Goal: Task Accomplishment & Management: Manage account settings

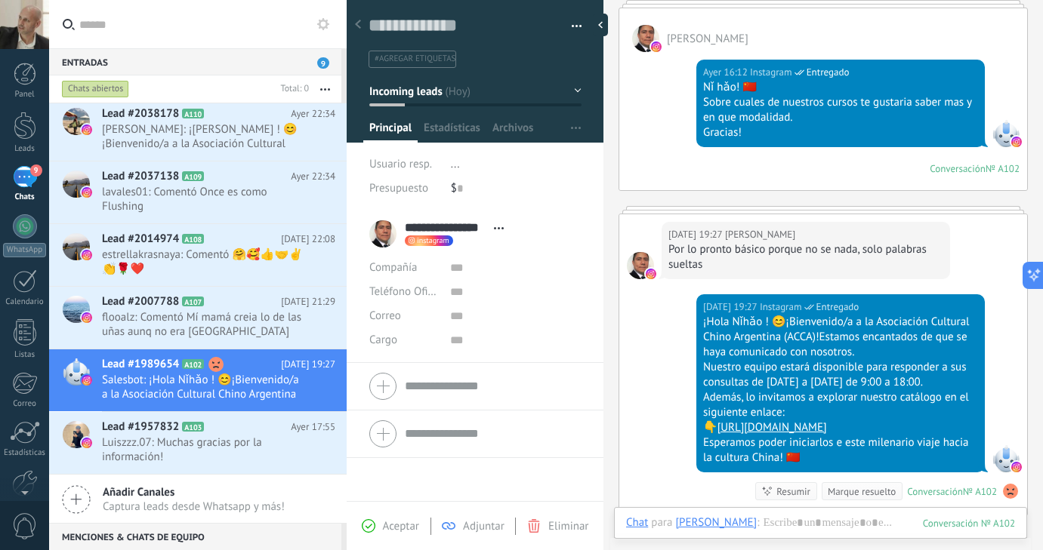
scroll to position [108, 0]
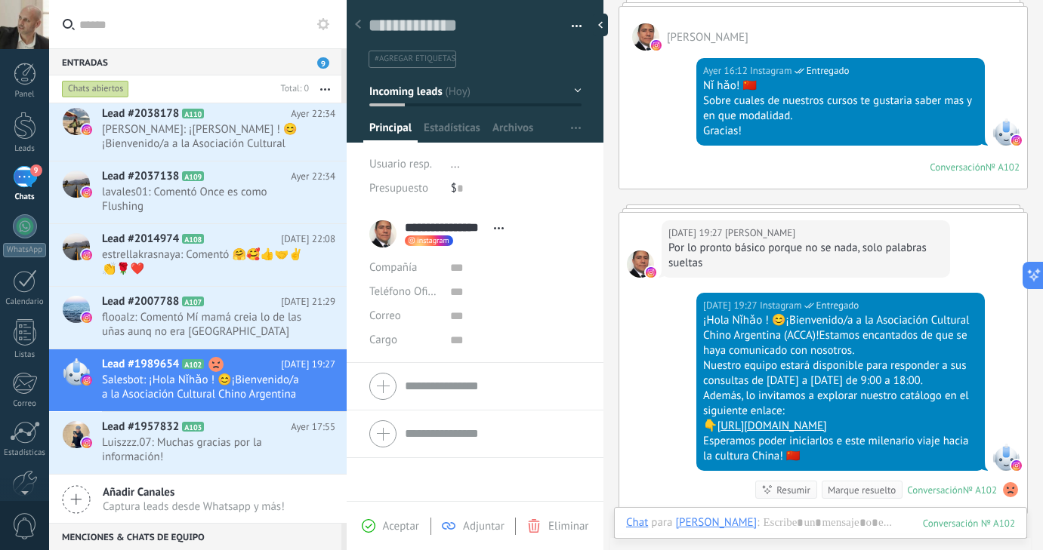
click at [359, 23] on icon at bounding box center [358, 24] width 6 height 9
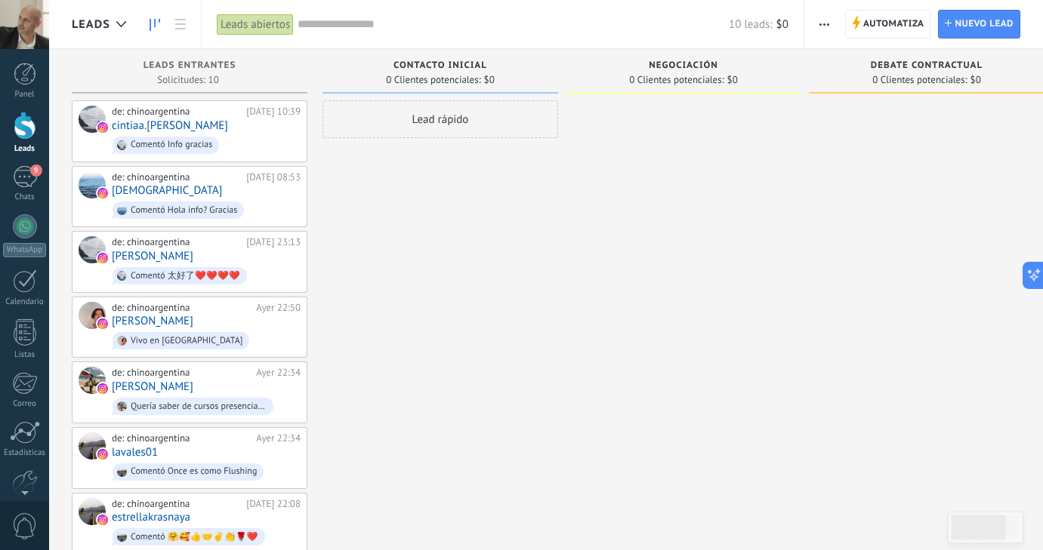
click at [261, 20] on div "Leads abiertos" at bounding box center [255, 25] width 77 height 22
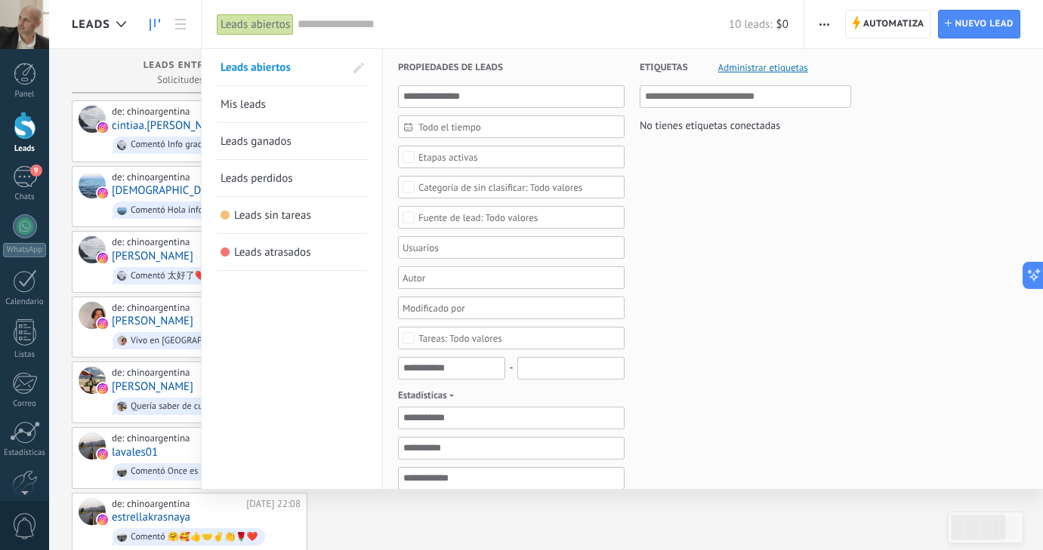
click at [261, 20] on div "Leads abiertos" at bounding box center [255, 25] width 77 height 22
click at [239, 33] on div "Leads abiertos" at bounding box center [255, 25] width 77 height 22
click at [103, 47] on div at bounding box center [521, 275] width 1043 height 550
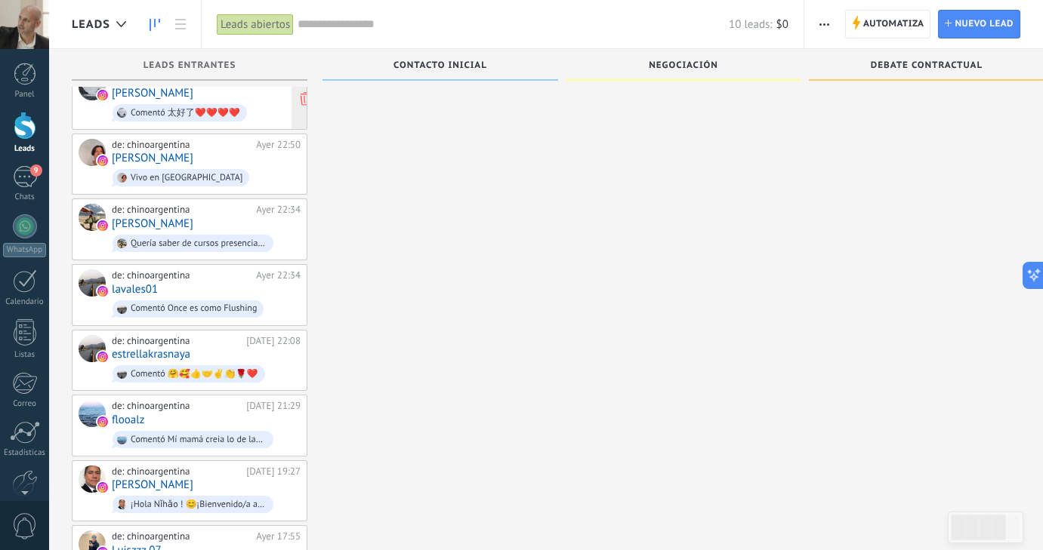
scroll to position [230, 0]
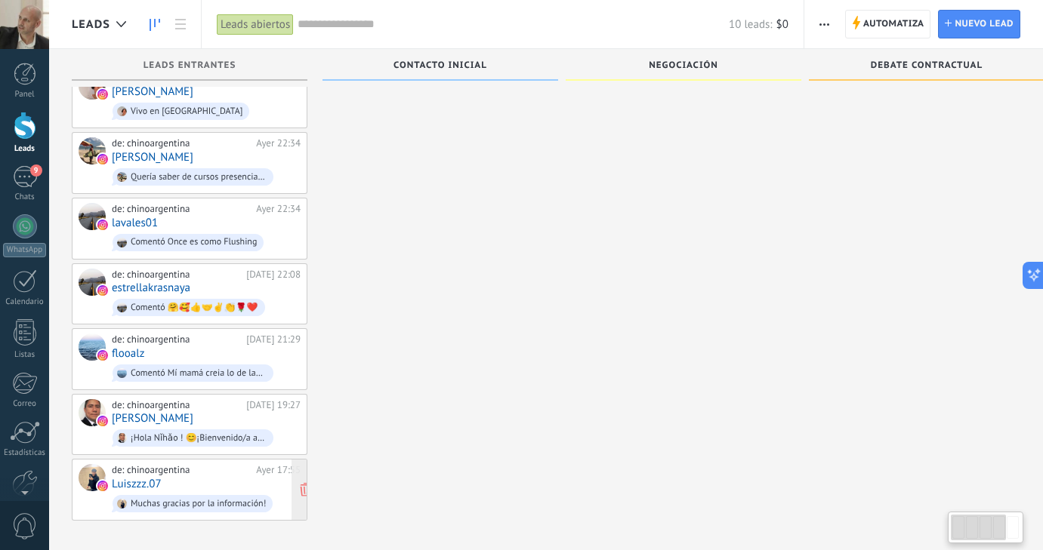
click at [210, 495] on div "Muchas gracias por la información!" at bounding box center [193, 503] width 160 height 17
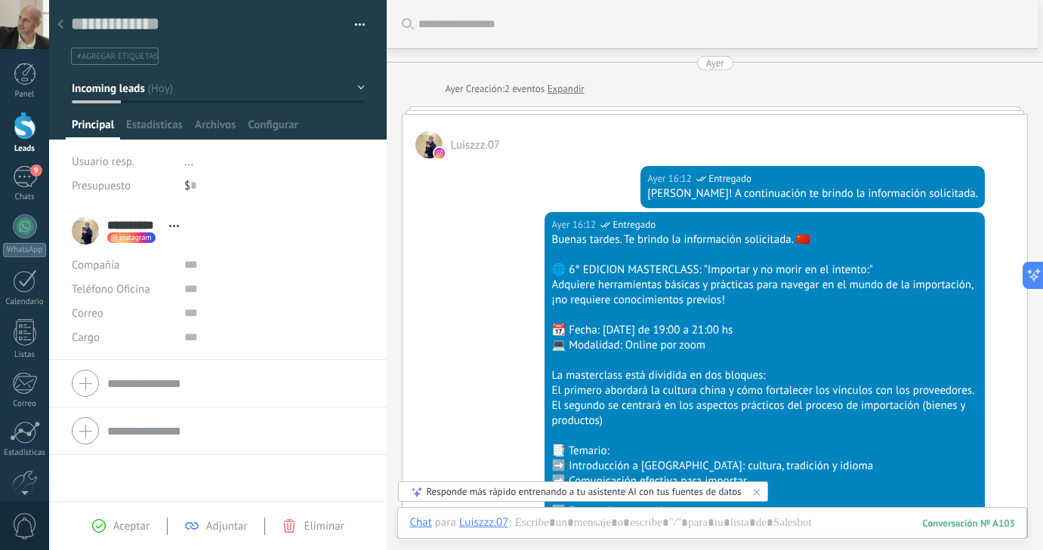
click at [521, 109] on div at bounding box center [715, 110] width 626 height 8
click at [517, 111] on div at bounding box center [715, 110] width 626 height 8
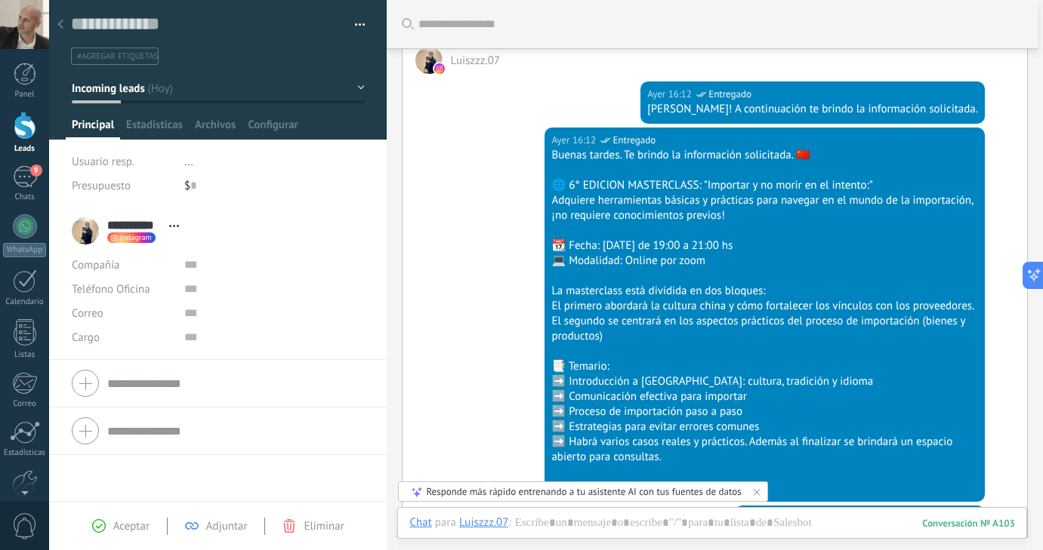
scroll to position [66, 0]
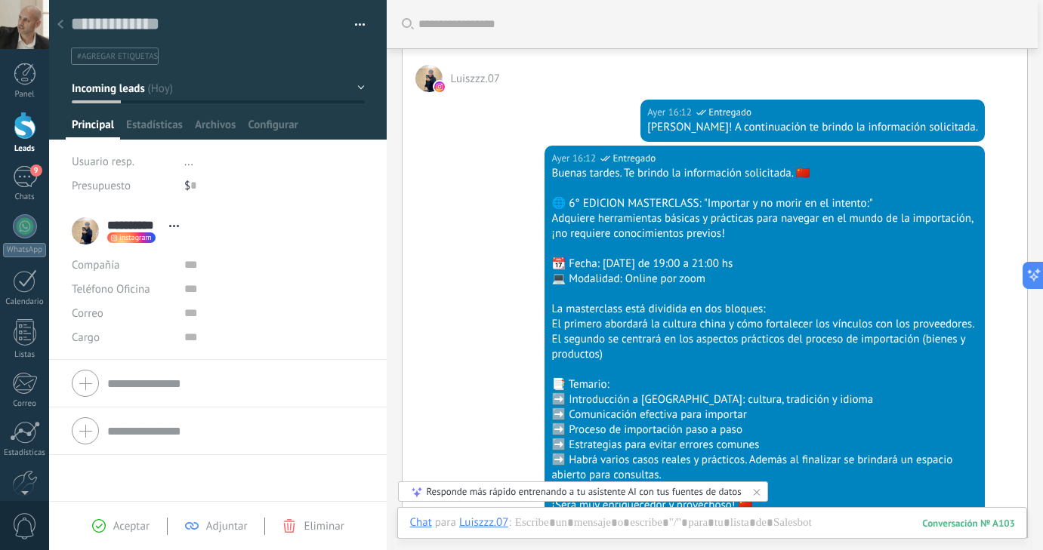
click at [63, 27] on icon at bounding box center [60, 24] width 6 height 9
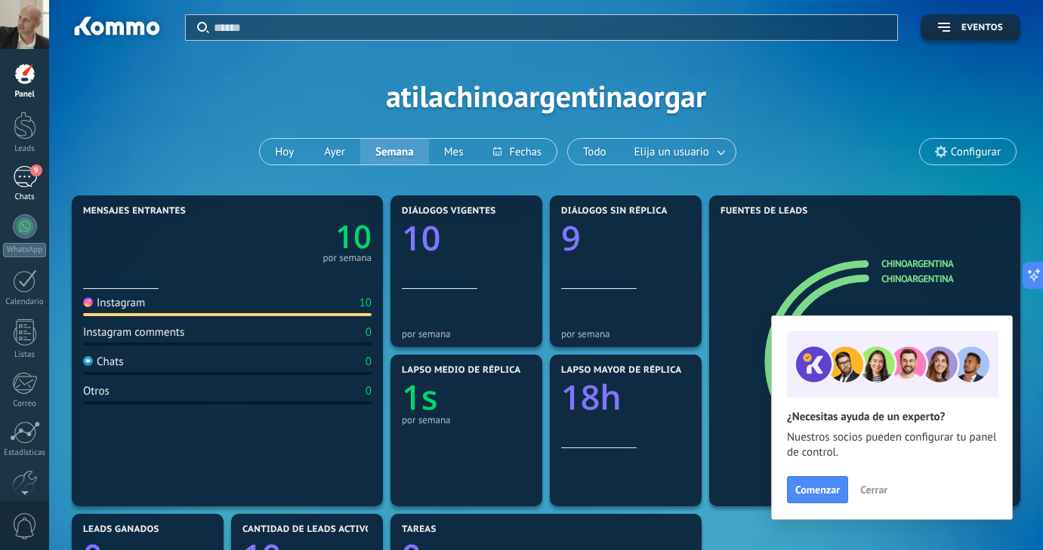
click at [26, 189] on link "9 Chats" at bounding box center [24, 184] width 49 height 36
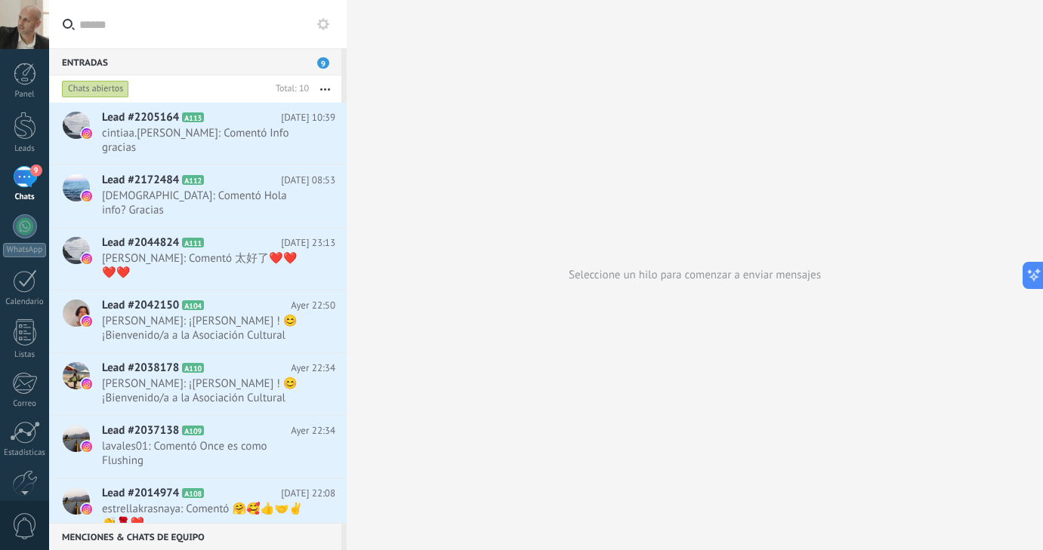
click at [111, 91] on div "Chats abiertos" at bounding box center [95, 89] width 67 height 18
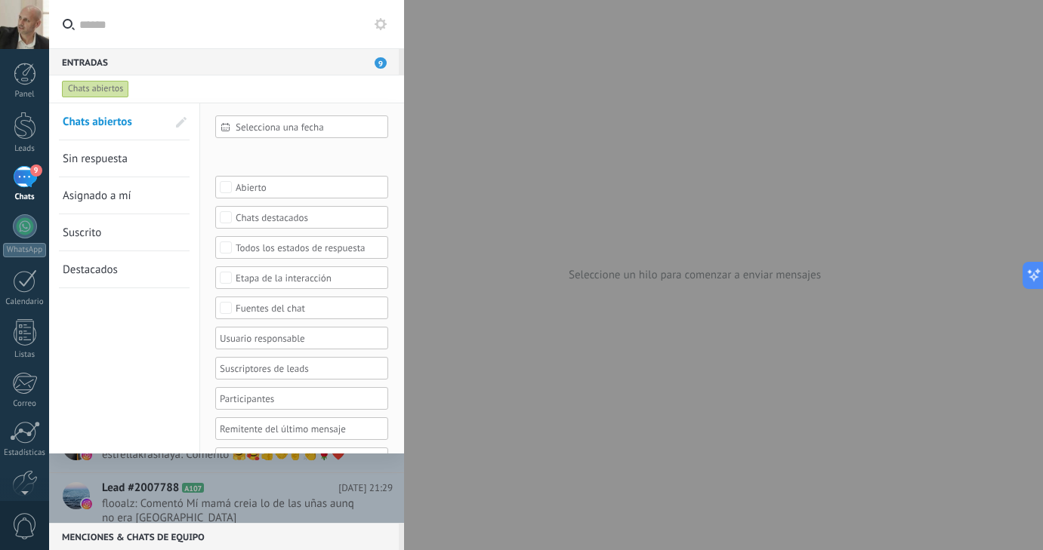
click at [111, 91] on div "Chats abiertos" at bounding box center [95, 89] width 67 height 18
click at [111, 89] on div "Chats abiertos" at bounding box center [95, 89] width 67 height 18
click at [115, 91] on div "Chats abiertos" at bounding box center [95, 89] width 67 height 18
click at [652, 171] on div at bounding box center [521, 275] width 1043 height 550
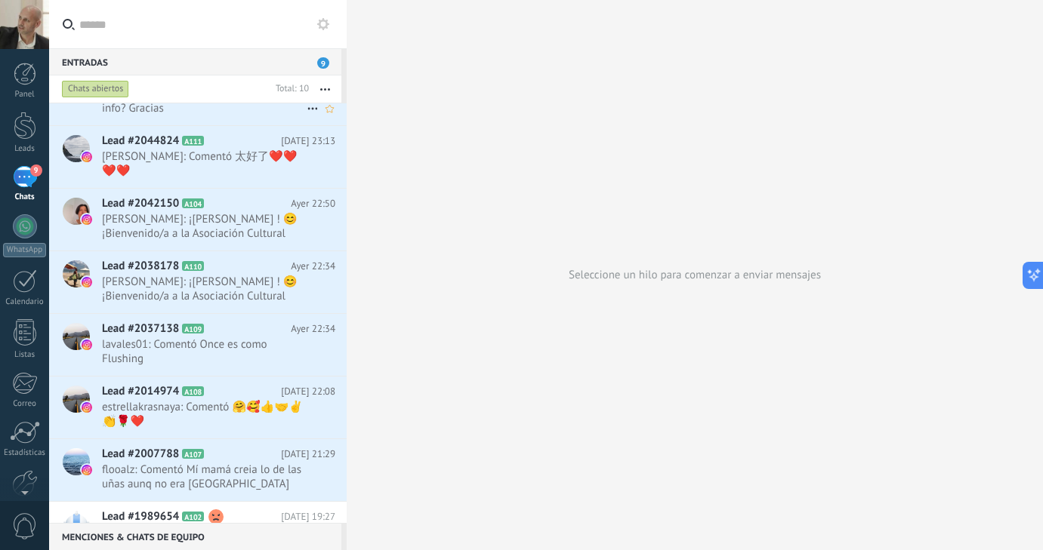
scroll to position [193, 0]
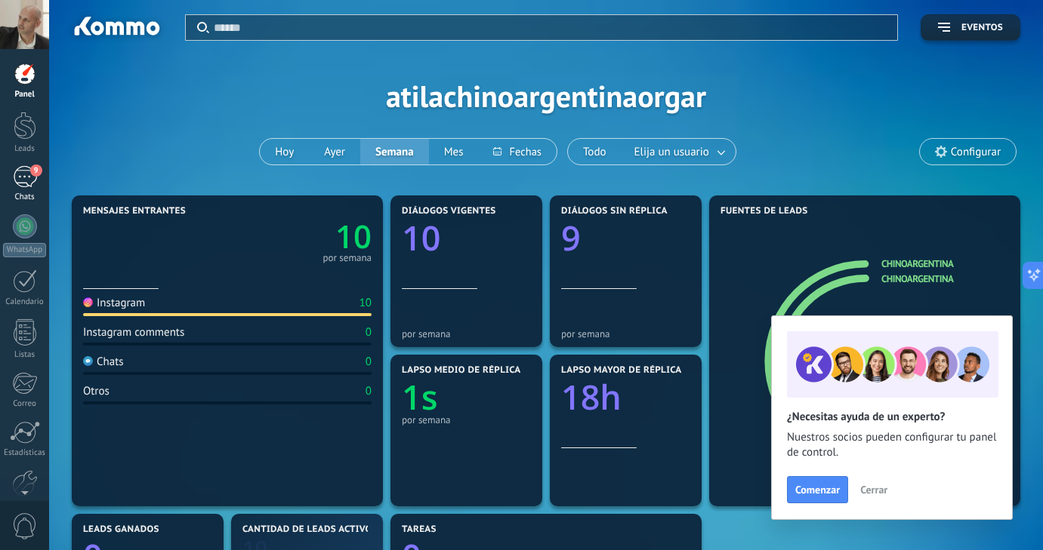
click at [27, 183] on div "9" at bounding box center [25, 177] width 24 height 22
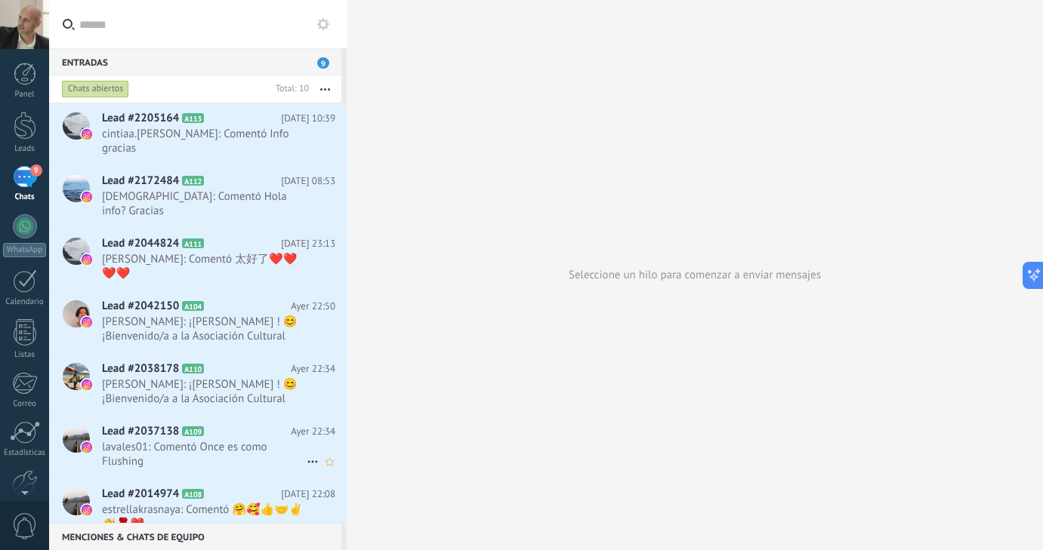
scroll to position [193, 0]
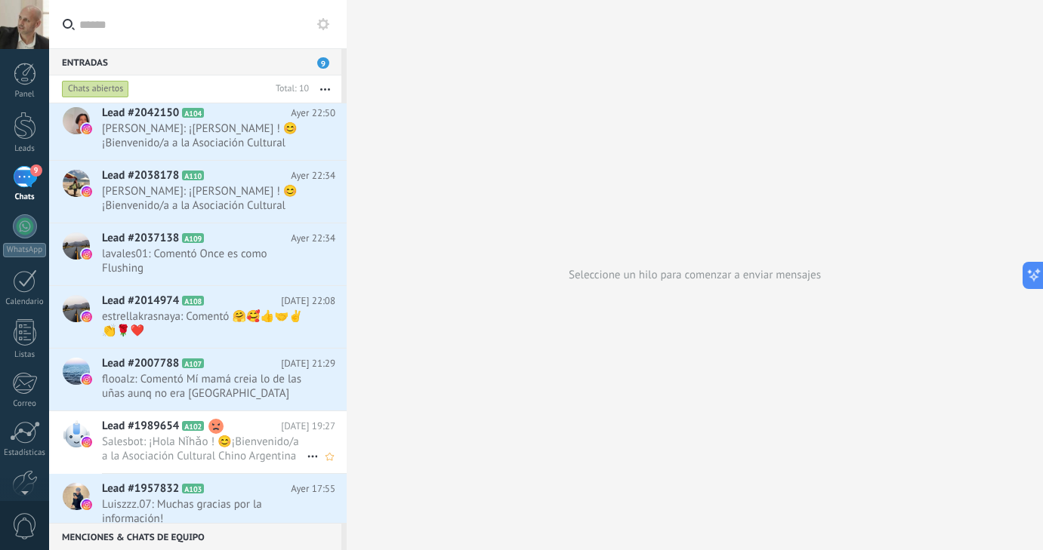
click at [308, 448] on icon at bounding box center [313, 457] width 18 height 18
click at [289, 439] on div at bounding box center [521, 275] width 1043 height 550
click at [244, 435] on span "Salesbot: ¡Hola Nǐhǎo ! 😊¡Bienvenido/a a la Asociación Cultural Chino Argentina…" at bounding box center [204, 449] width 205 height 29
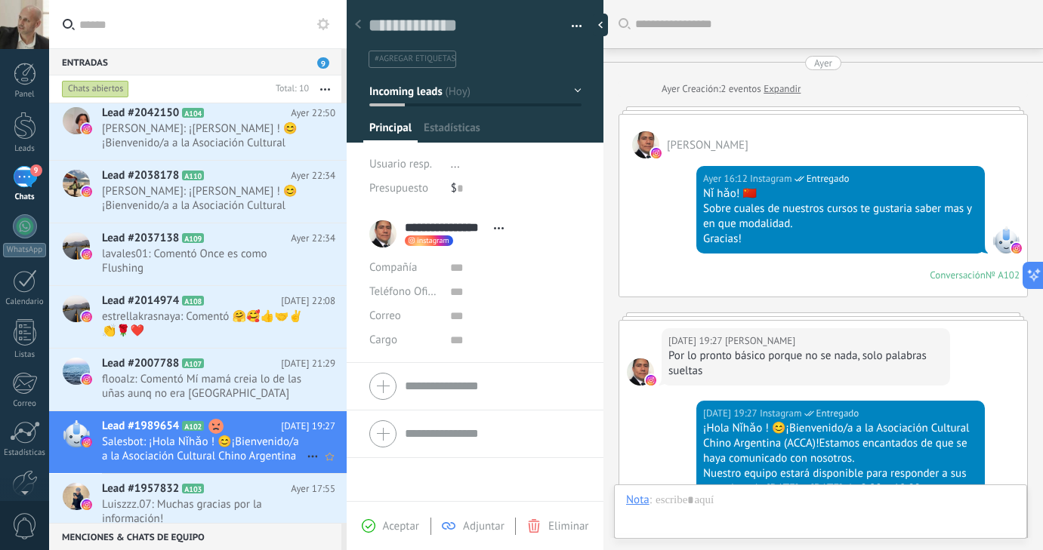
scroll to position [335, 0]
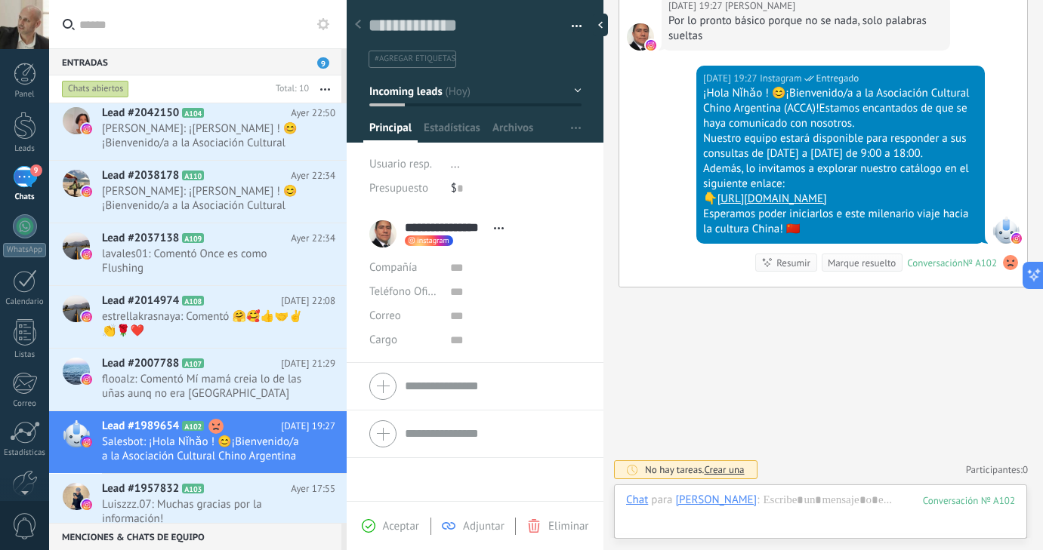
click at [570, 26] on button "button" at bounding box center [571, 26] width 22 height 23
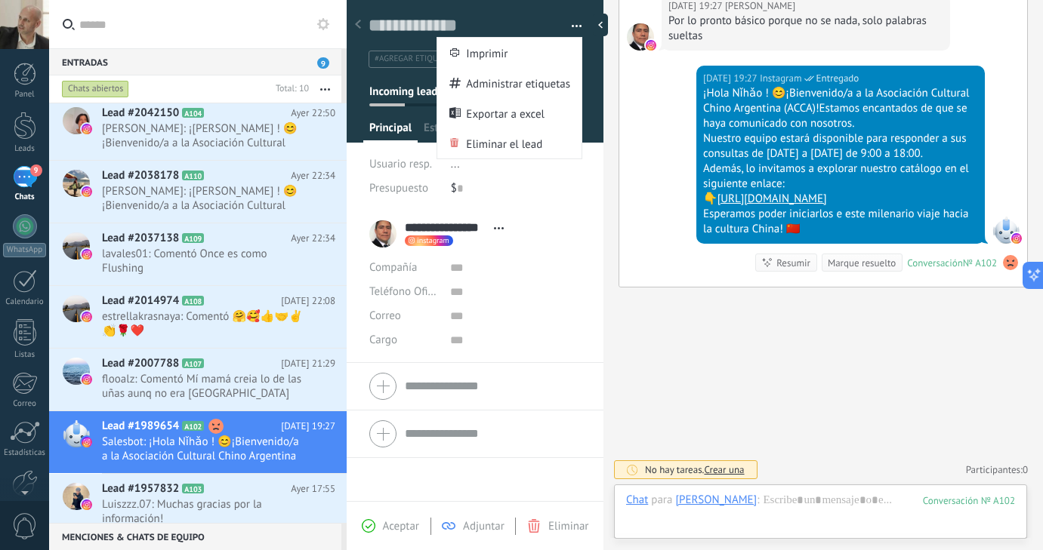
click at [570, 26] on button "button" at bounding box center [571, 26] width 22 height 23
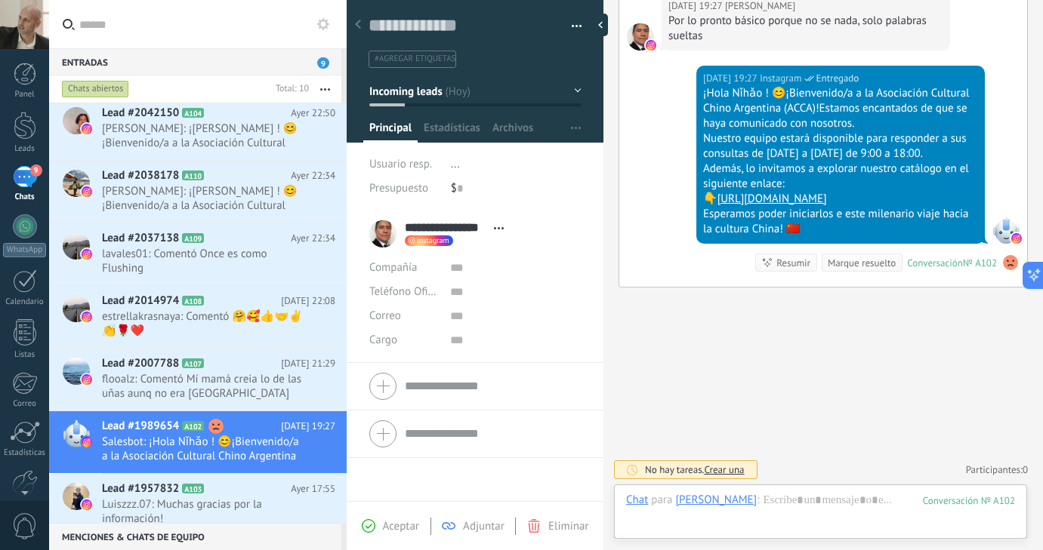
click at [572, 86] on button "Incoming leads" at bounding box center [475, 91] width 212 height 27
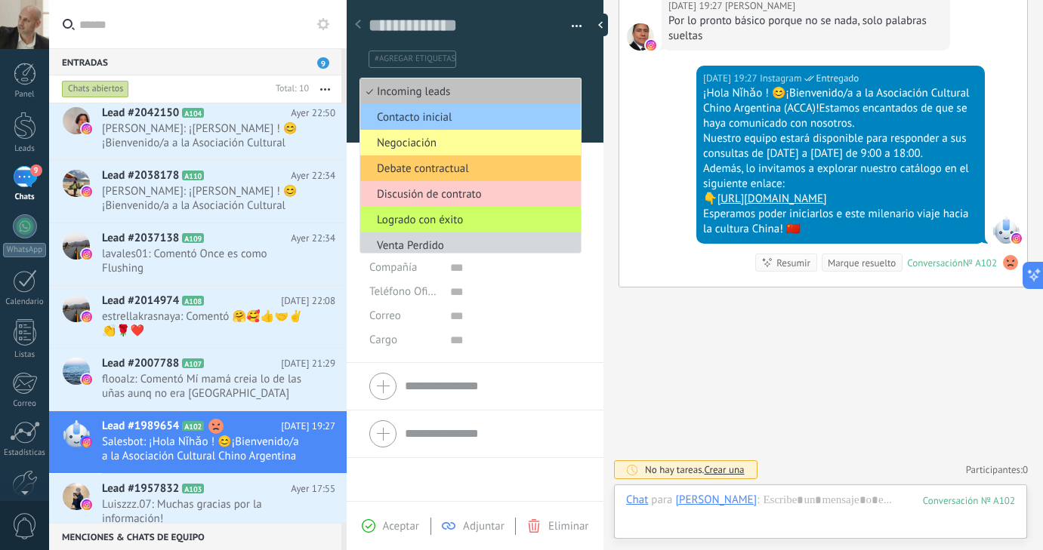
click at [586, 85] on div at bounding box center [475, 66] width 257 height 153
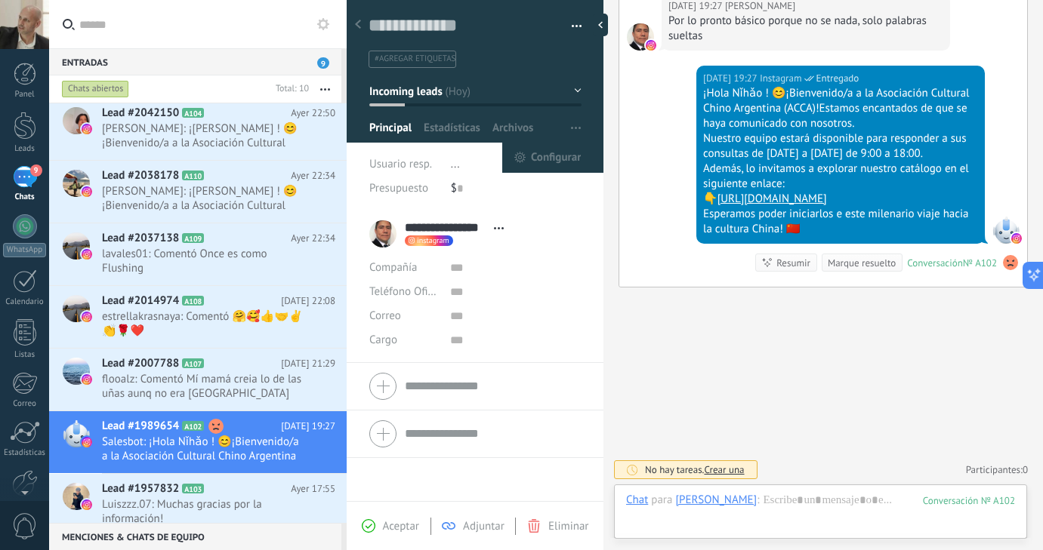
click at [573, 129] on icon "button" at bounding box center [576, 128] width 10 height 2
click at [571, 128] on use "button" at bounding box center [576, 128] width 10 height 2
click at [679, 313] on div "Buscar Carga más [DATE] [DATE] Creación: 2 eventos Expandir [PERSON_NAME][DATE]…" at bounding box center [822, 108] width 439 height 887
click at [603, 26] on div at bounding box center [604, 25] width 23 height 23
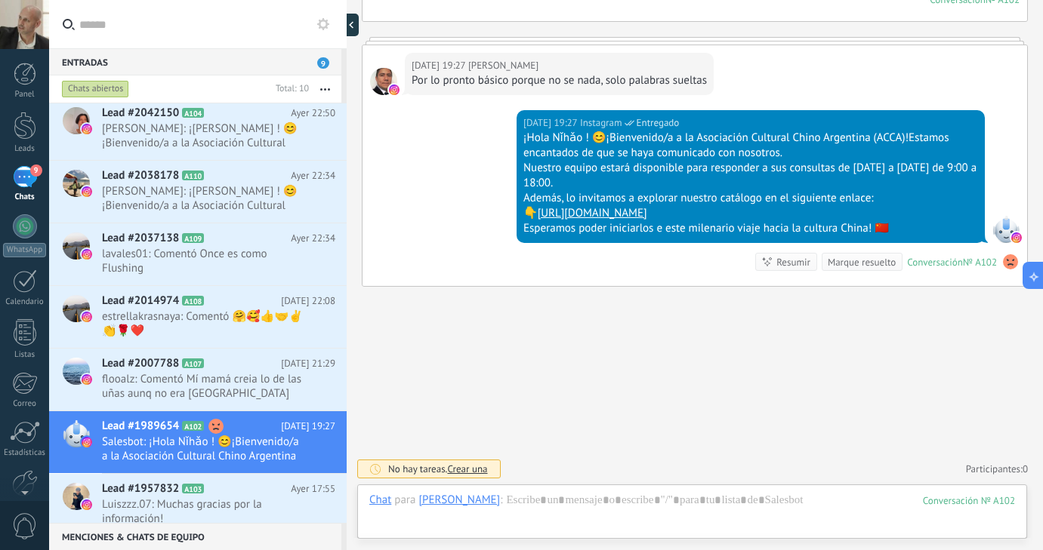
type textarea "**********"
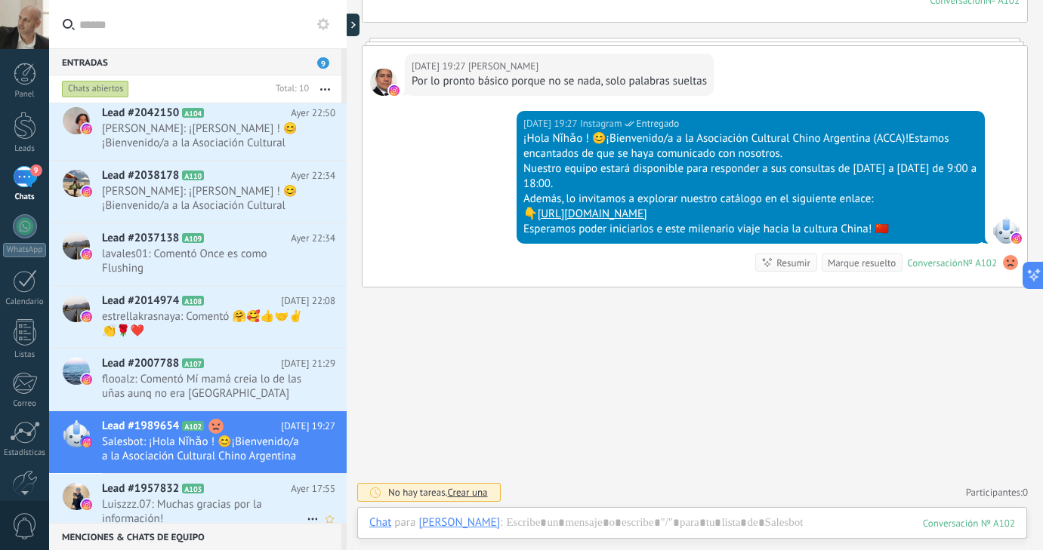
click at [211, 498] on span "Luiszzz.07: Muchas gracias por la información!" at bounding box center [204, 512] width 205 height 29
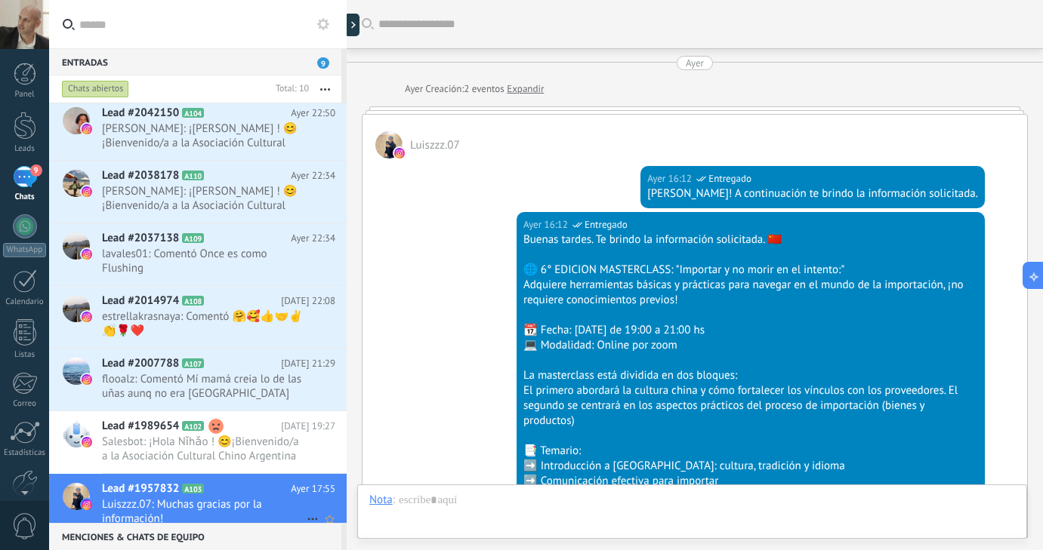
scroll to position [687, 0]
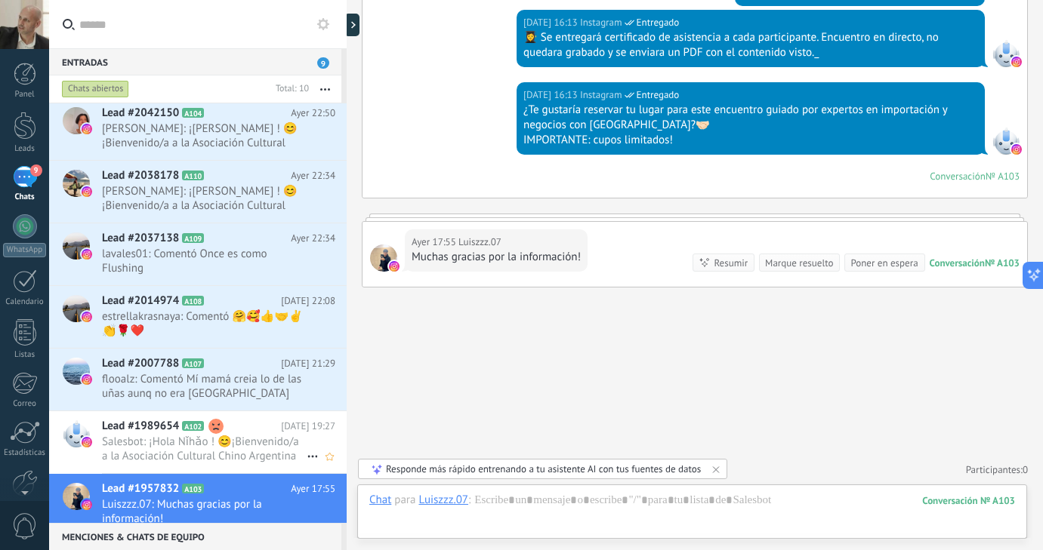
click at [282, 443] on span "Salesbot: ¡Hola Nǐhǎo ! 😊¡Bienvenido/a a la Asociación Cultural Chino Argentina…" at bounding box center [204, 449] width 205 height 29
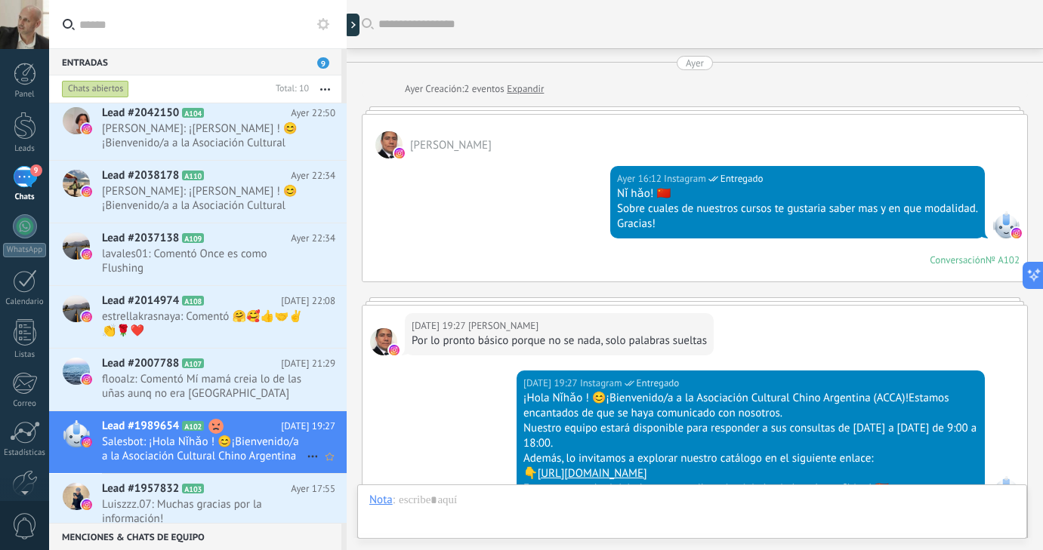
scroll to position [260, 0]
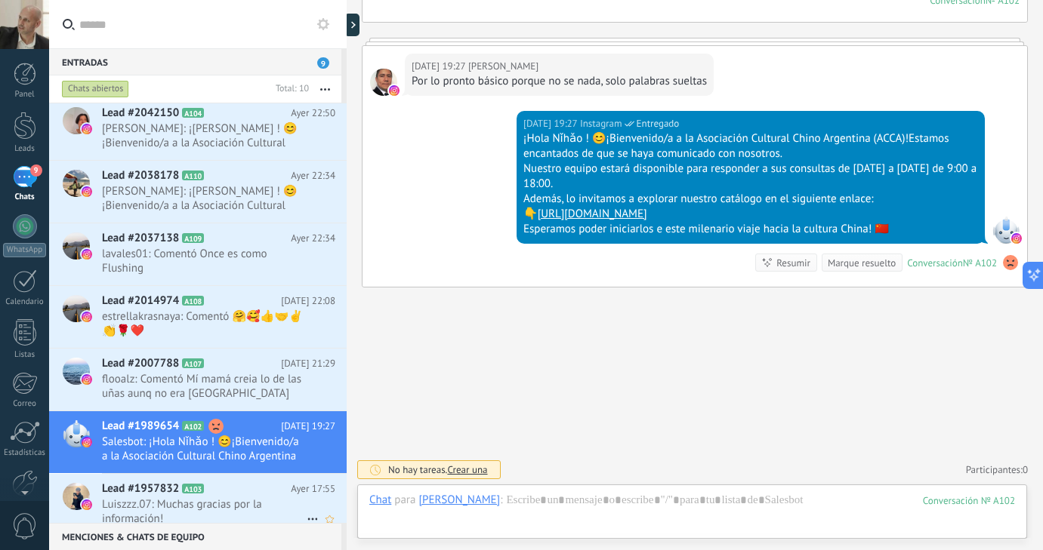
click at [217, 498] on span "Luiszzz.07: Muchas gracias por la información!" at bounding box center [204, 512] width 205 height 29
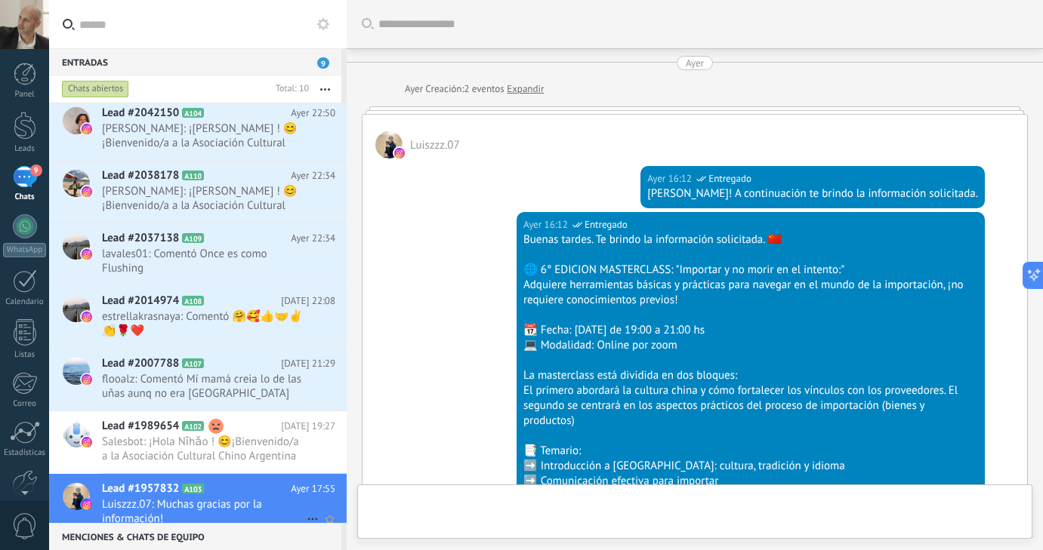
scroll to position [687, 0]
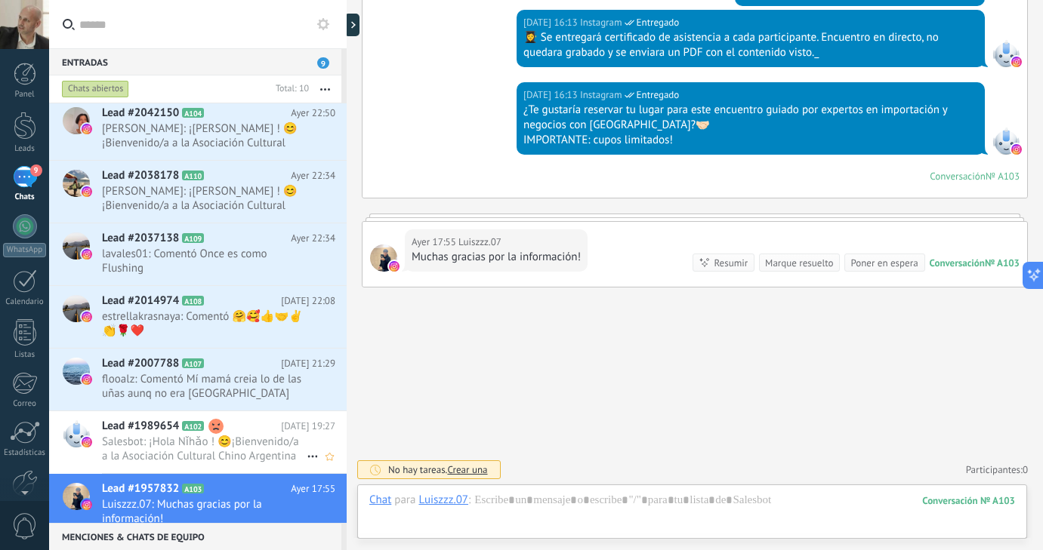
click at [220, 437] on span "Salesbot: ¡Hola Nǐhǎo ! 😊¡Bienvenido/a a la Asociación Cultural Chino Argentina…" at bounding box center [204, 449] width 205 height 29
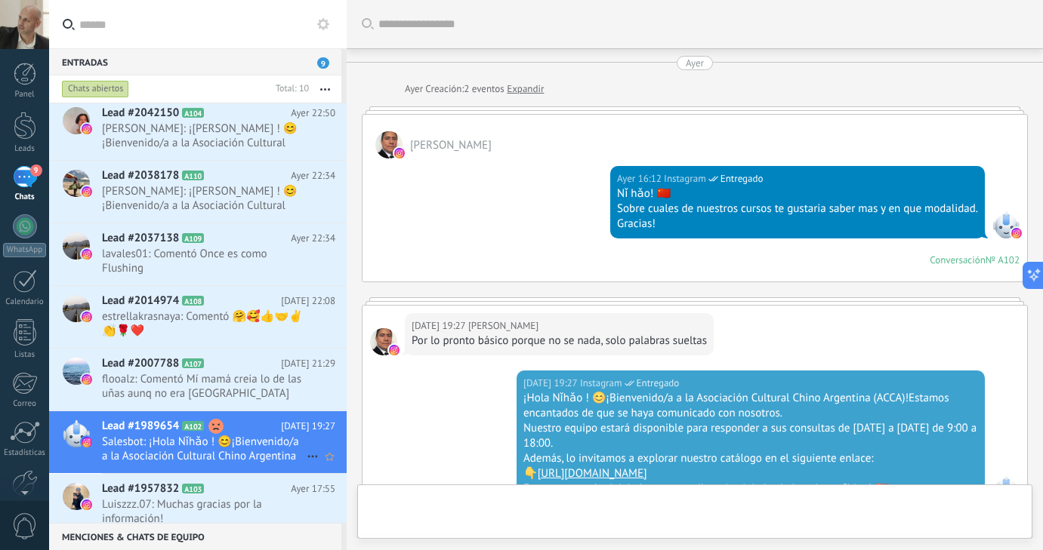
scroll to position [260, 0]
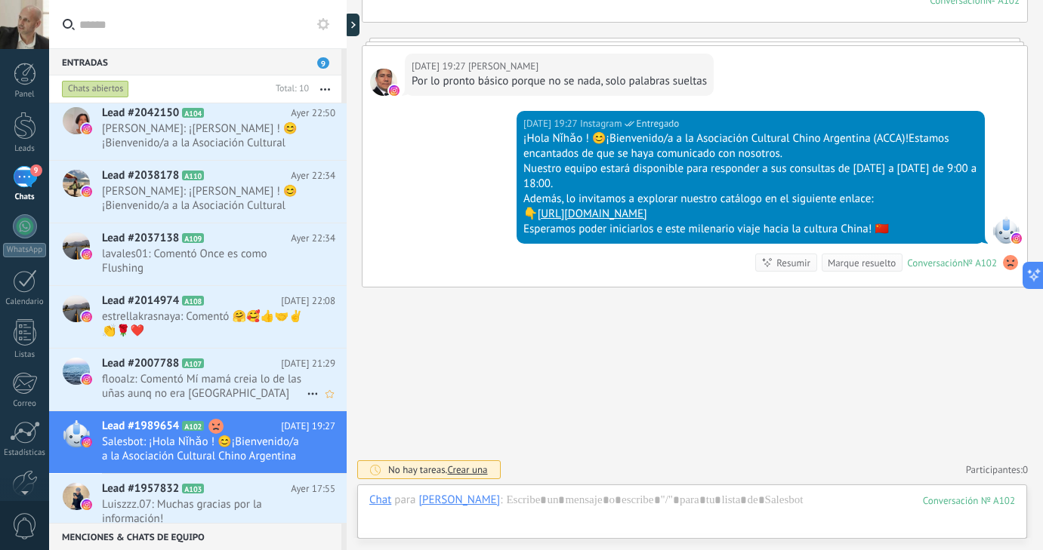
click at [226, 375] on span "flooalz: Comentó Mí mamá creia lo de las uñas aunq no era [GEOGRAPHIC_DATA]" at bounding box center [204, 386] width 205 height 29
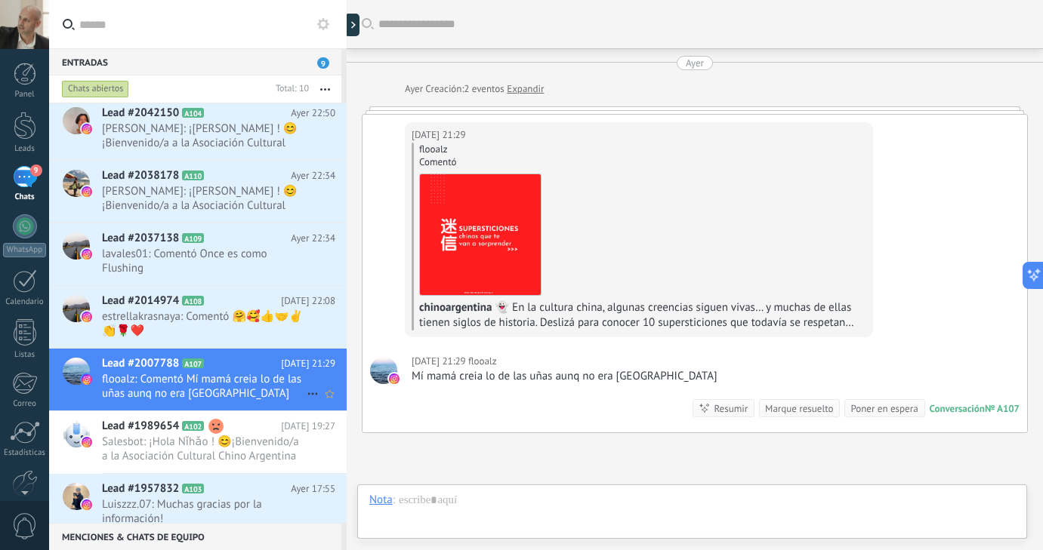
click at [192, 359] on span "A107" at bounding box center [193, 364] width 22 height 10
click at [187, 310] on span "estrellakrasnaya: Comentó 🤗🥰👍🤝✌️👏🌹❤️" at bounding box center [204, 324] width 205 height 29
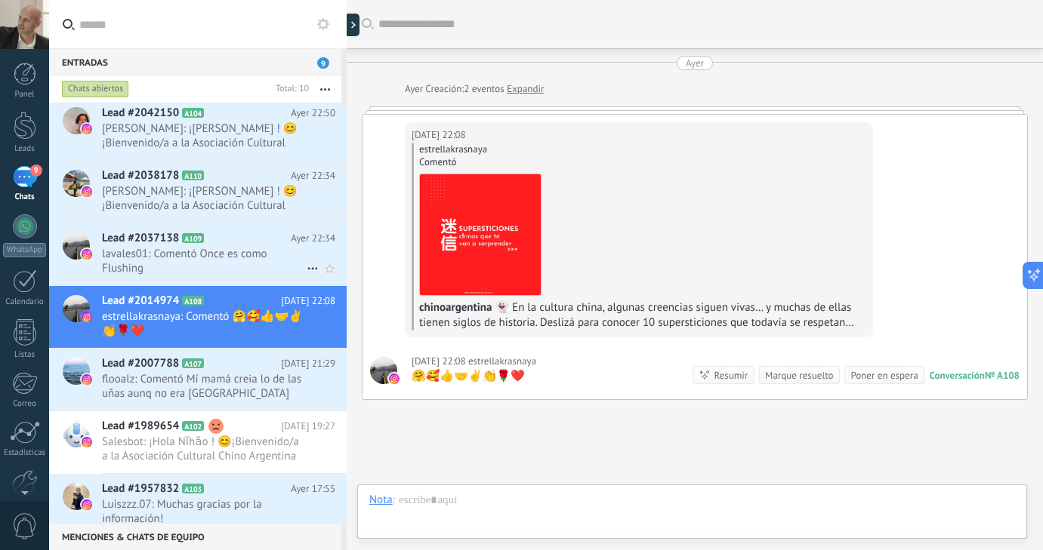
click at [198, 247] on span "lavales01: Comentó Once es como Flushing" at bounding box center [204, 261] width 205 height 29
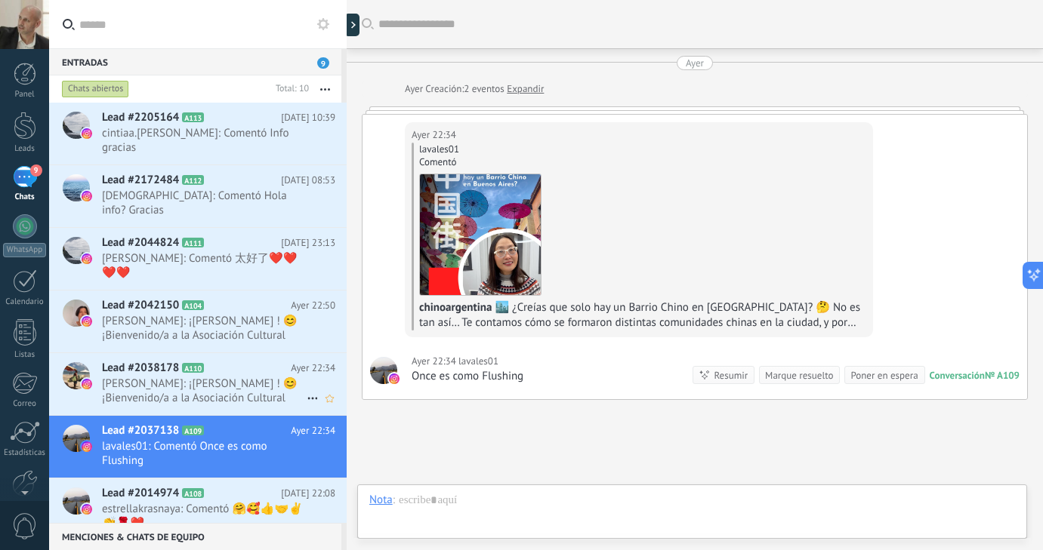
click at [224, 377] on span "[PERSON_NAME]: ¡[PERSON_NAME] ! 😊¡Bienvenido/a a la Asociación Cultural Chino A…" at bounding box center [204, 391] width 205 height 29
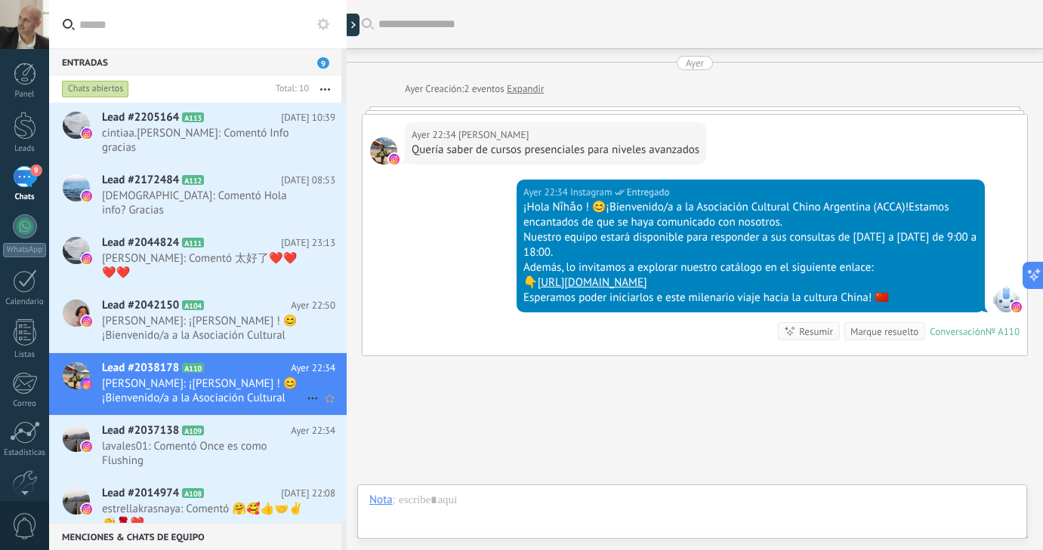
scroll to position [69, 0]
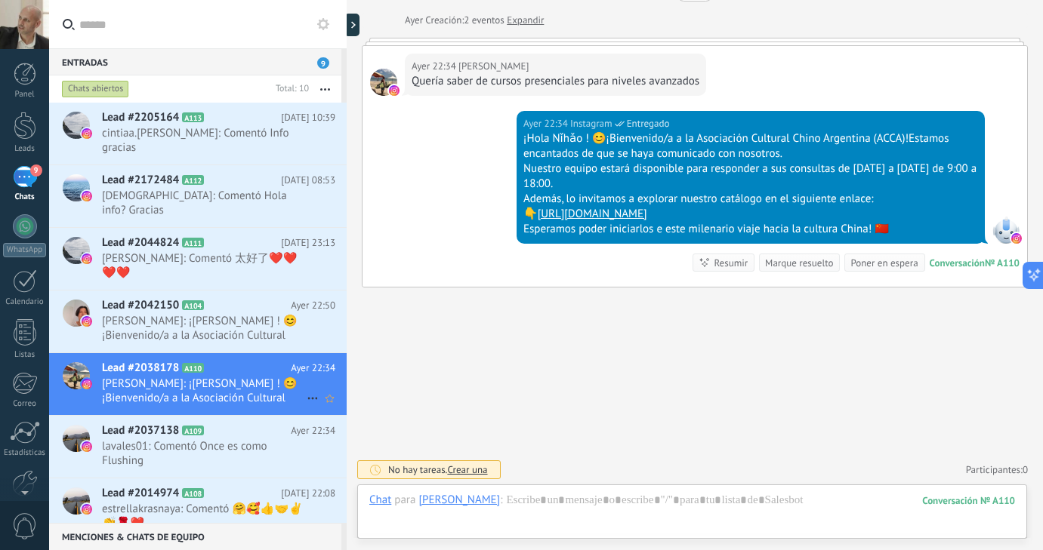
click at [307, 390] on icon at bounding box center [313, 399] width 18 height 18
click at [239, 378] on div at bounding box center [521, 275] width 1043 height 550
click at [267, 319] on span "[PERSON_NAME]: ¡[PERSON_NAME] ! 😊¡Bienvenido/a a la Asociación Cultural Chino A…" at bounding box center [204, 328] width 205 height 29
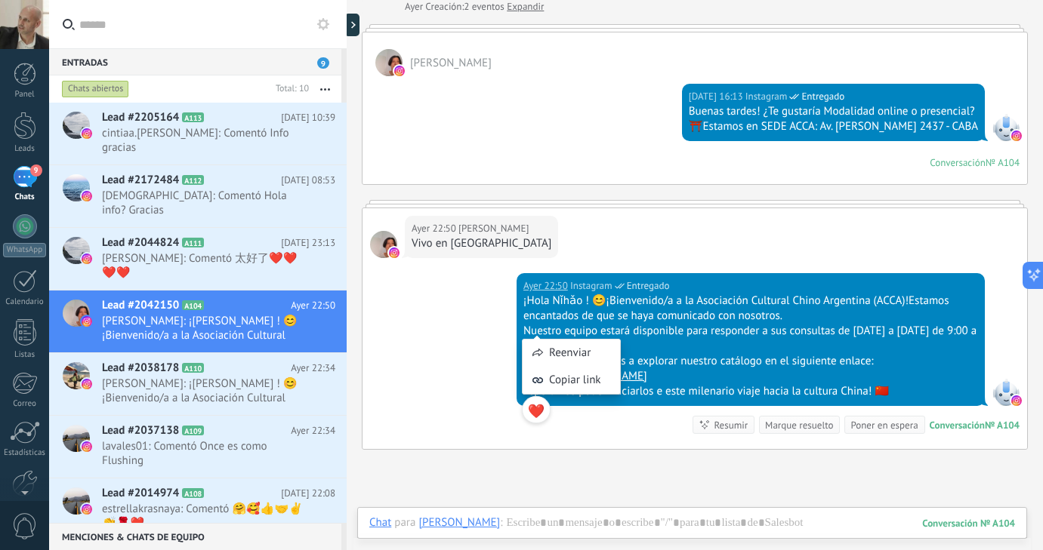
scroll to position [90, 0]
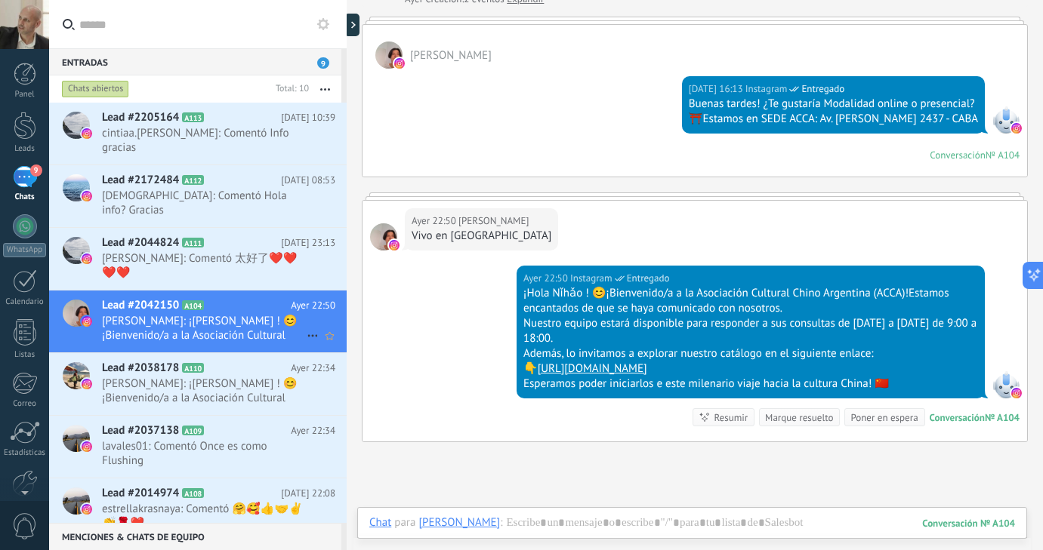
click at [263, 314] on span "[PERSON_NAME]: ¡[PERSON_NAME] ! 😊¡Bienvenido/a a la Asociación Cultural Chino A…" at bounding box center [204, 328] width 205 height 29
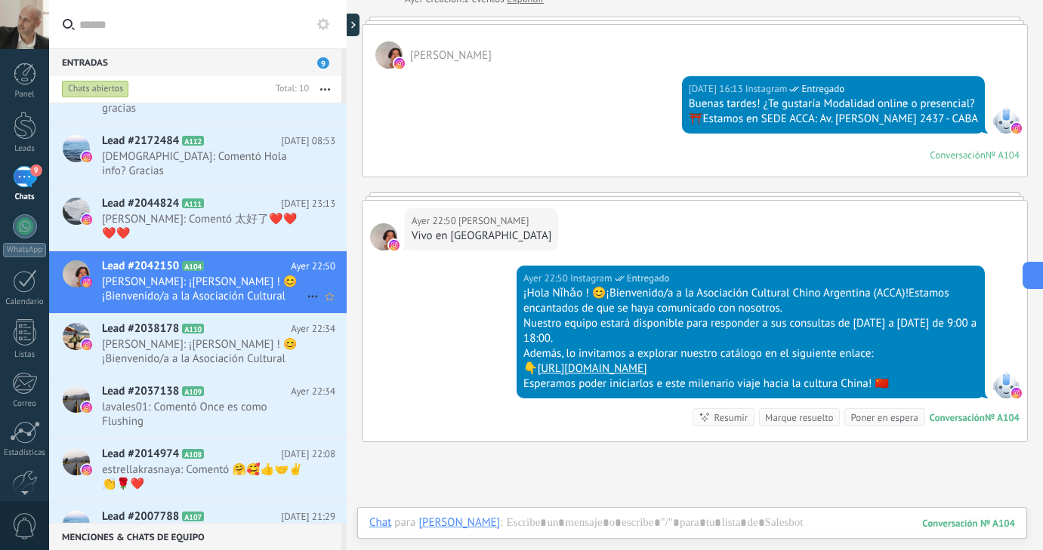
scroll to position [38, 0]
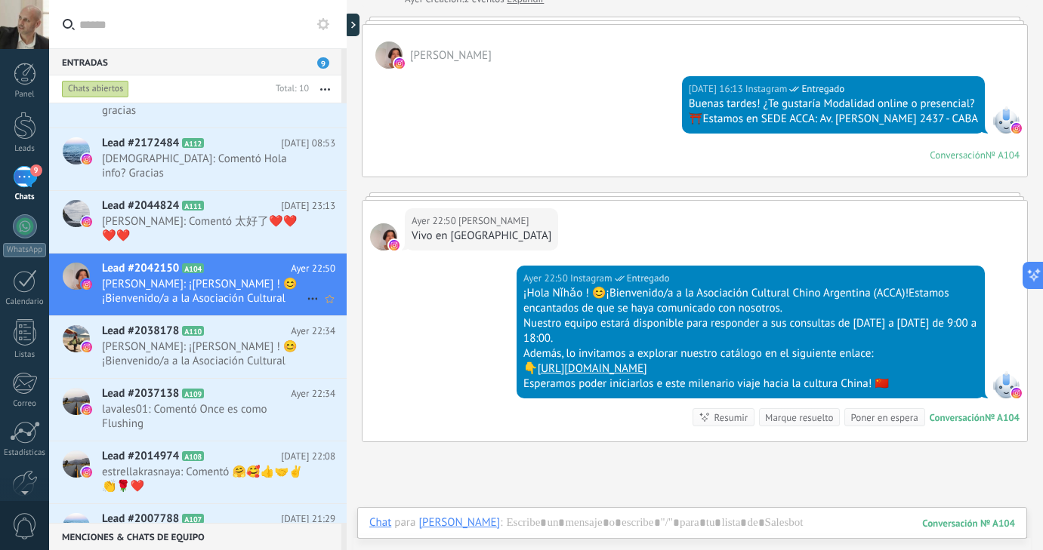
click at [279, 284] on span "[PERSON_NAME]: ¡[PERSON_NAME] ! 😊¡Bienvenido/a a la Asociación Cultural Chino A…" at bounding box center [204, 291] width 205 height 29
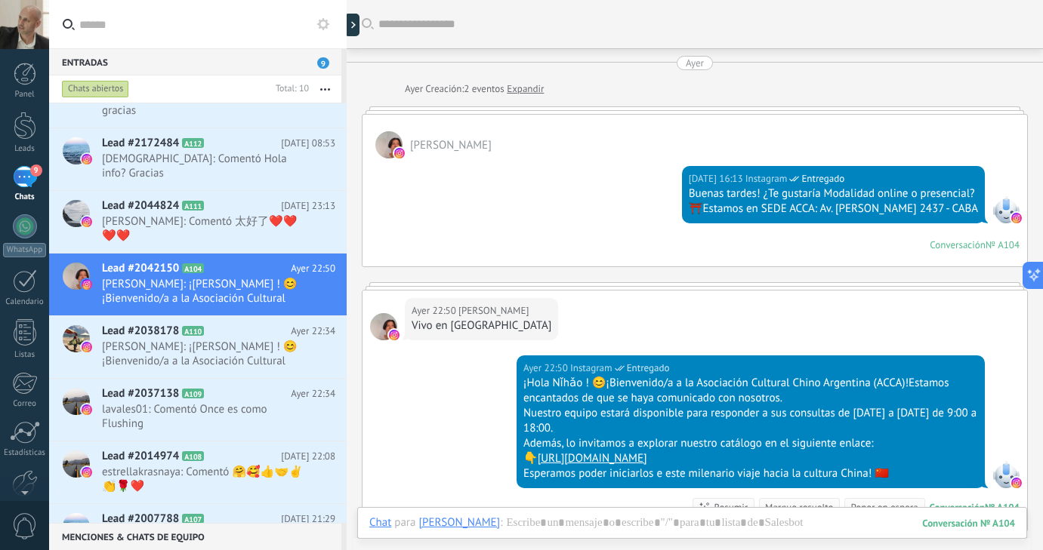
scroll to position [52, 0]
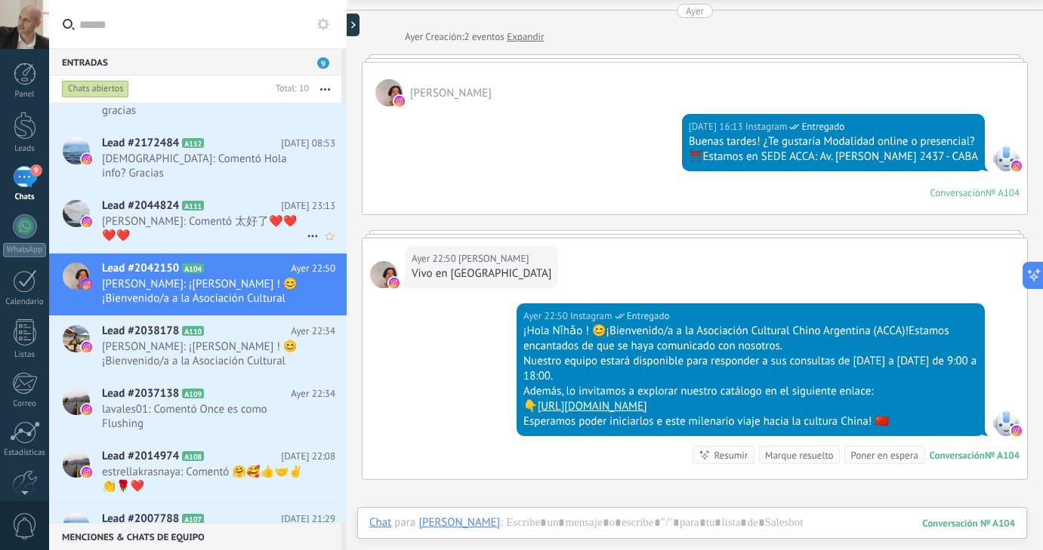
click at [185, 214] on span "[PERSON_NAME]: Comentó 太好了❤️❤️❤️❤️" at bounding box center [204, 228] width 205 height 29
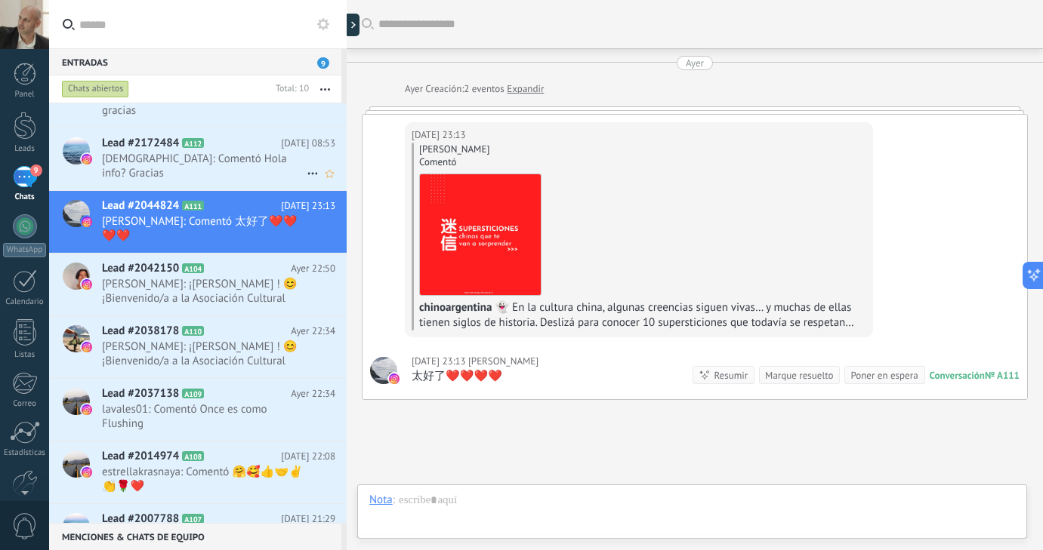
click at [139, 128] on div "Lead #2172484 A112 [DATE] 08:53 [DEMOGRAPHIC_DATA]: Comentó Hola info? Gracias" at bounding box center [224, 159] width 245 height 62
